Goal: Information Seeking & Learning: Learn about a topic

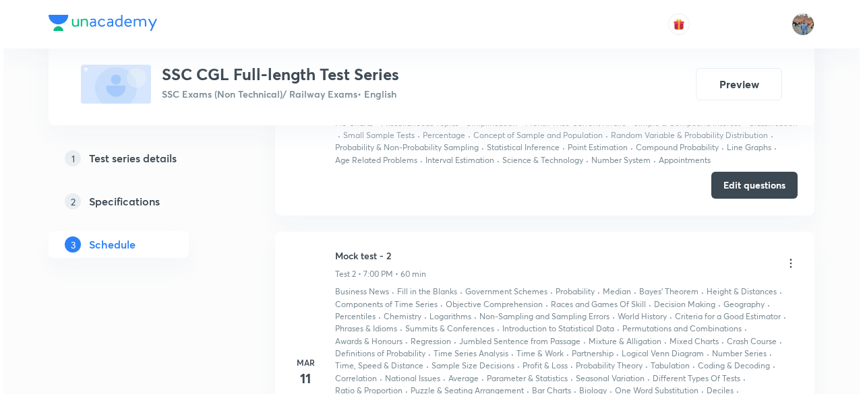
scroll to position [816, 0]
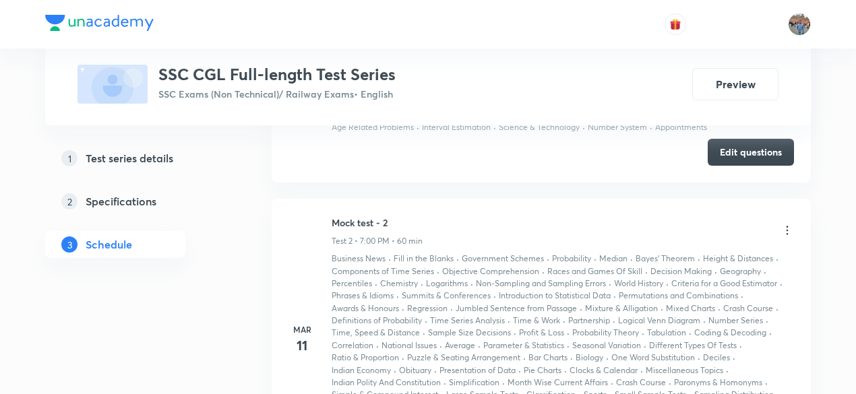
click at [791, 237] on icon at bounding box center [786, 230] width 13 height 13
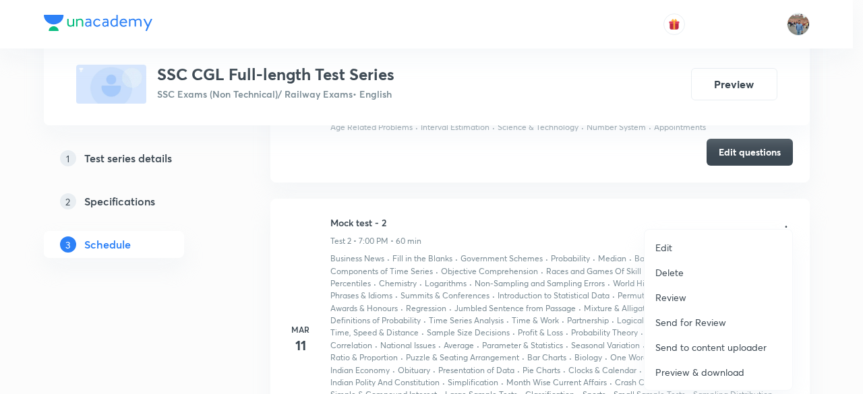
click at [733, 370] on p "Preview & download" at bounding box center [699, 372] width 89 height 14
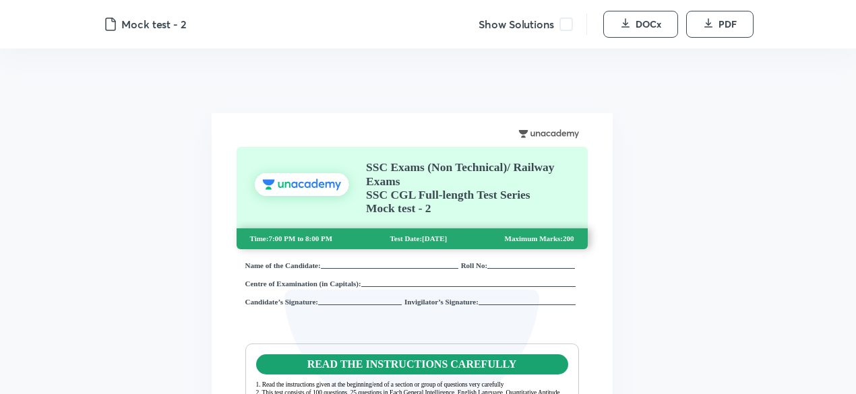
click at [559, 22] on span at bounding box center [565, 24] width 13 height 13
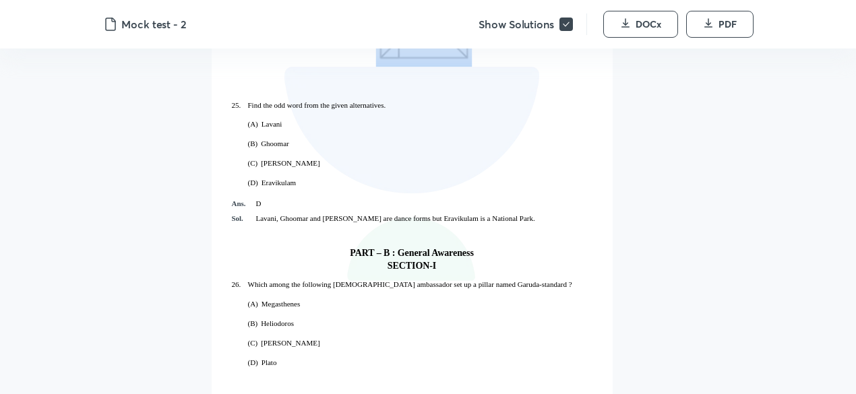
scroll to position [13791, 0]
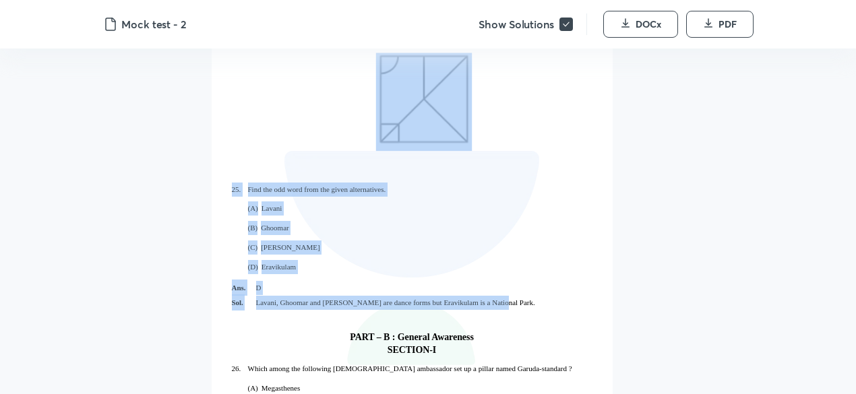
drag, startPoint x: 233, startPoint y: 113, endPoint x: 508, endPoint y: 308, distance: 337.4
copy div "1. Select the related letters from the given alternatives. CPH: GTL :: INS : ? …"
click at [515, 320] on div "Ans. D Sol. Lavani, Ghoomar and Rouf are dance forms but Eravikulam is a Nation…" at bounding box center [412, 303] width 361 height 52
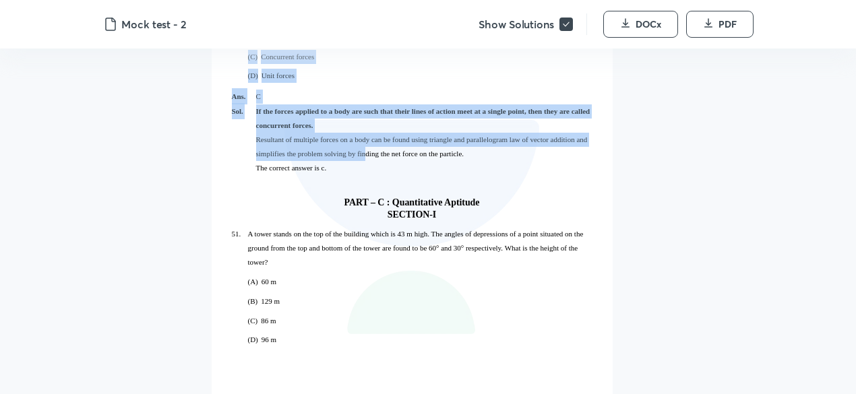
scroll to position [20388, 0]
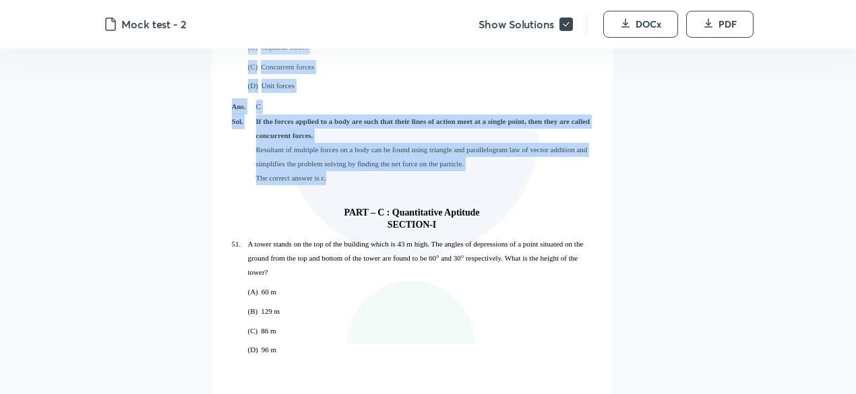
drag, startPoint x: 230, startPoint y: 94, endPoint x: 370, endPoint y: 76, distance: 141.3
copy div "Which among the following Greek ambassador set up a pillar named Garuda-standar…"
